Goal: Use online tool/utility: Utilize a website feature to perform a specific function

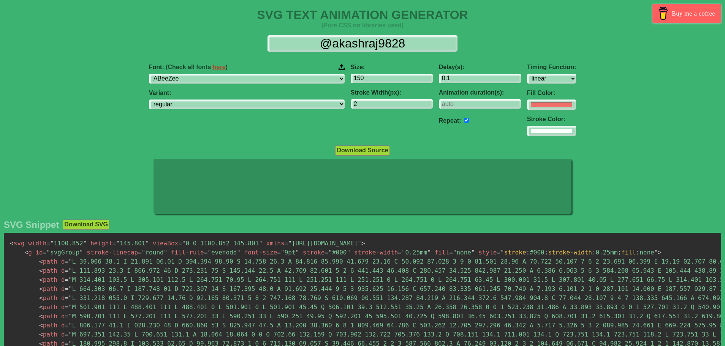
select select "linear"
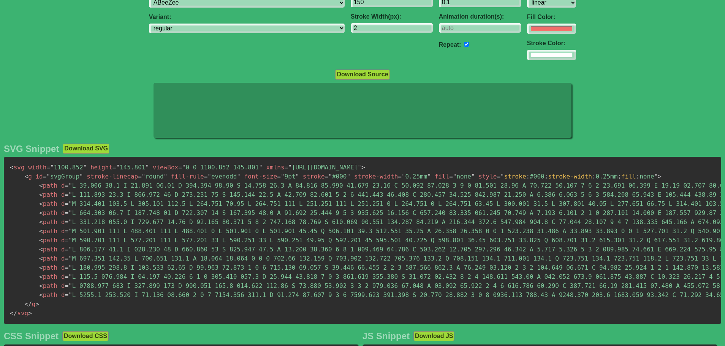
scroll to position [76, 0]
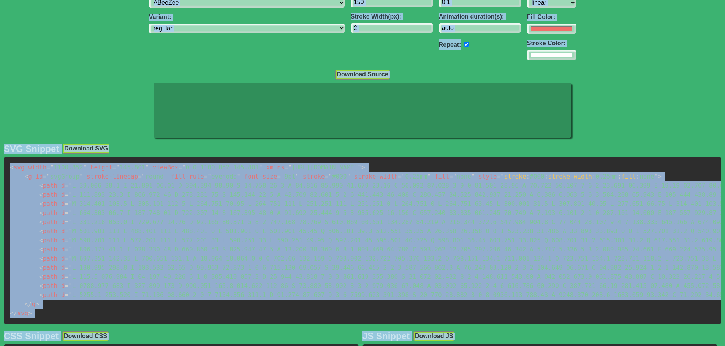
click at [42, 104] on div at bounding box center [362, 111] width 725 height 57
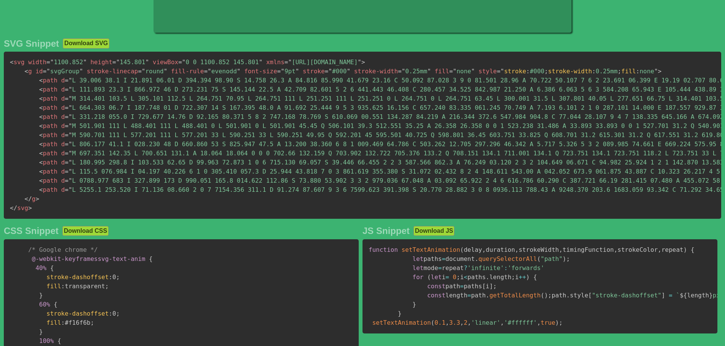
scroll to position [190, 0]
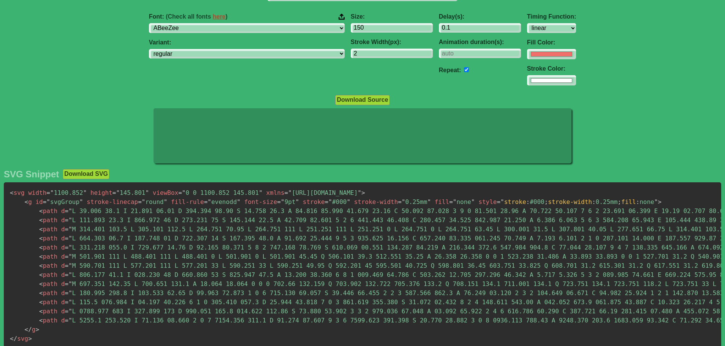
scroll to position [0, 0]
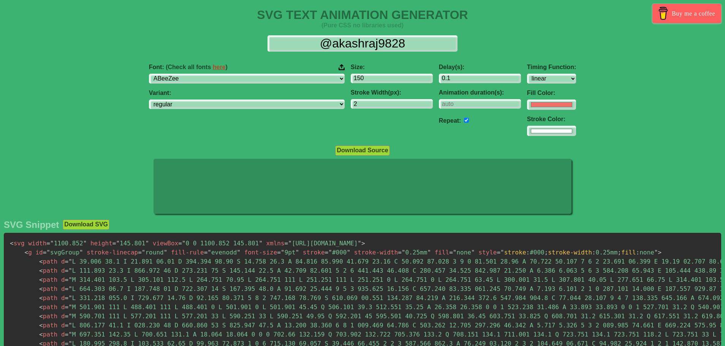
click at [591, 87] on div "Font: (Check all fonts here ) ABeeZee [PERSON_NAME] Display AR One Sans [PERSON…" at bounding box center [362, 100] width 725 height 85
click at [650, 132] on div "Font: (Check all fonts here ) ABeeZee [PERSON_NAME] Display AR One Sans [PERSON…" at bounding box center [362, 100] width 725 height 85
click at [191, 125] on div "Font: (Check all fonts here ) ABeeZee [PERSON_NAME] Display AR One Sans [PERSON…" at bounding box center [362, 100] width 725 height 85
click at [259, 78] on select "ABeeZee [PERSON_NAME] Display AR One Sans [PERSON_NAME] Libre Aboreto Abril Fat…" at bounding box center [247, 79] width 196 height 10
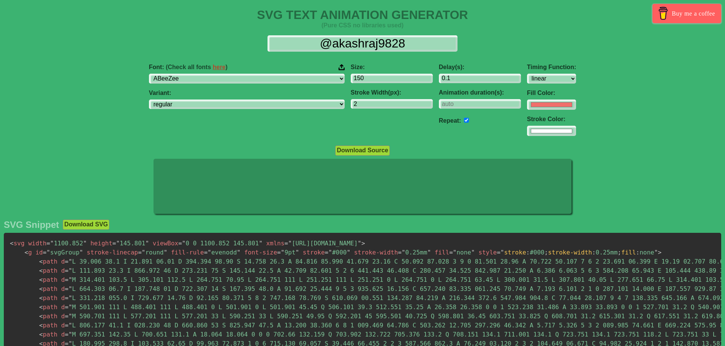
click at [261, 97] on div "Variant: regular italic" at bounding box center [247, 100] width 196 height 20
click at [260, 106] on select "regular italic" at bounding box center [247, 105] width 196 height 10
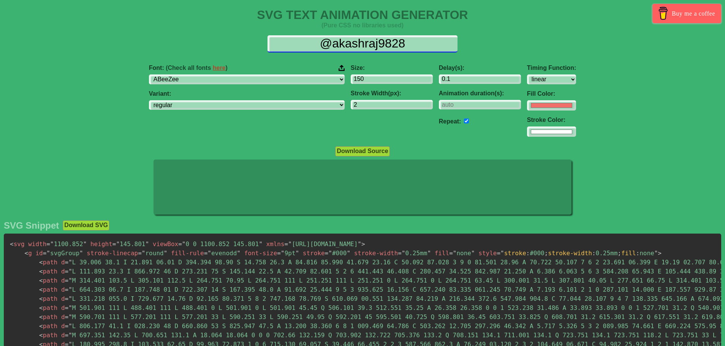
click at [358, 52] on div "@akashraj9828 Font: (Check all fonts here ) ABeeZee [PERSON_NAME] Display AR On…" at bounding box center [362, 86] width 725 height 114
click at [370, 45] on input "@akashraj9828" at bounding box center [362, 43] width 190 height 17
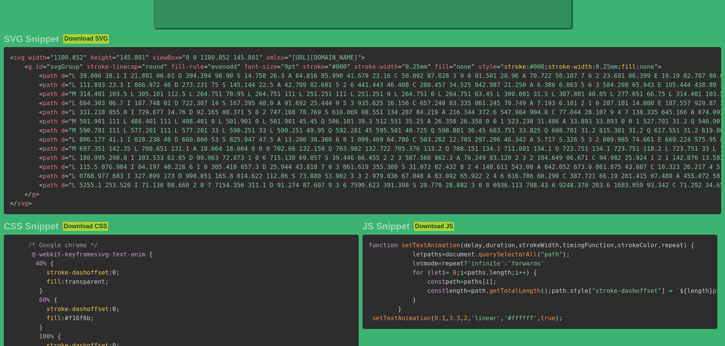
scroll to position [113, 0]
